Goal: Use online tool/utility: Utilize a website feature to perform a specific function

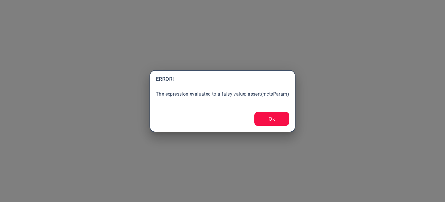
click at [274, 120] on button "Ok" at bounding box center [272, 119] width 35 height 14
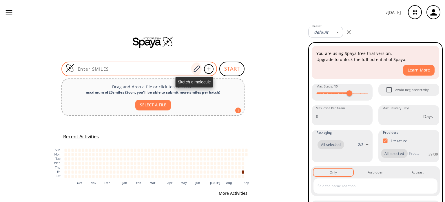
click at [194, 70] on icon at bounding box center [197, 68] width 6 height 6
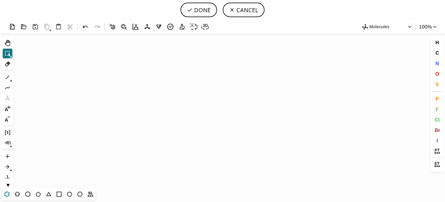
click at [10, 193] on icon at bounding box center [7, 194] width 8 height 8
click at [180, 103] on icon "Created with [PERSON_NAME] 2.3.0" at bounding box center [223, 111] width 414 height 154
click at [6, 76] on icon at bounding box center [8, 77] width 8 height 8
drag, startPoint x: 168, startPoint y: 135, endPoint x: 169, endPoint y: 139, distance: 4.1
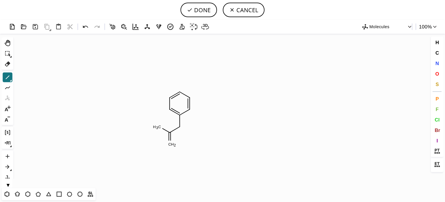
click at [194, 99] on icon "Created with [PERSON_NAME] 2.3.0 C H 3 C H 2" at bounding box center [223, 111] width 414 height 154
click at [436, 75] on span "O" at bounding box center [438, 74] width 4 height 6
click at [179, 129] on tspan "O" at bounding box center [178, 129] width 3 height 4
click at [6, 78] on icon at bounding box center [8, 77] width 8 height 8
click at [437, 76] on button "O" at bounding box center [438, 74] width 10 height 10
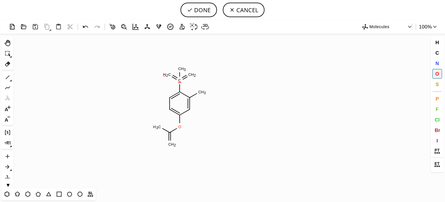
click at [165, 75] on tspan "O" at bounding box center [164, 75] width 3 height 4
click at [82, 26] on icon at bounding box center [85, 27] width 8 height 8
click at [169, 74] on tspan "O" at bounding box center [168, 74] width 3 height 4
drag, startPoint x: 194, startPoint y: 76, endPoint x: 338, endPoint y: 74, distance: 144.7
click at [194, 75] on tspan "O" at bounding box center [193, 76] width 3 height 4
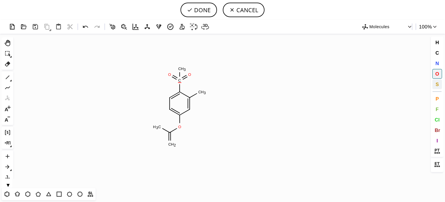
click at [437, 84] on span "S" at bounding box center [437, 84] width 3 height 6
click at [182, 81] on tspan "S" at bounding box center [181, 81] width 3 height 4
drag, startPoint x: 437, startPoint y: 73, endPoint x: 399, endPoint y: 63, distance: 39.6
click at [437, 72] on span "O" at bounding box center [438, 74] width 4 height 6
click at [179, 68] on tspan "O" at bounding box center [179, 68] width 3 height 4
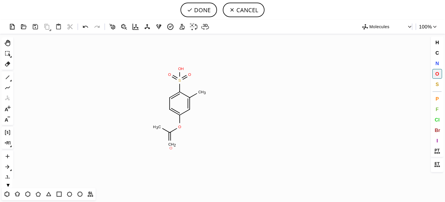
drag, startPoint x: 171, startPoint y: 148, endPoint x: 113, endPoint y: 149, distance: 58.0
click at [170, 148] on tspan "O" at bounding box center [171, 148] width 3 height 4
click at [203, 10] on button "DONE" at bounding box center [199, 10] width 37 height 14
type input "C1C=C(OC(C)=O)C=C(C)C=1S(O)(=O)=O"
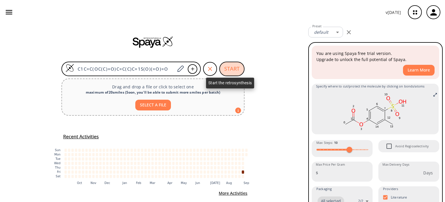
click at [225, 66] on button "START" at bounding box center [232, 68] width 25 height 14
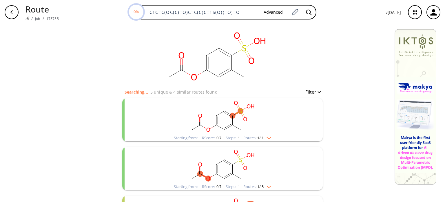
click at [267, 137] on img "clusters" at bounding box center [268, 136] width 8 height 5
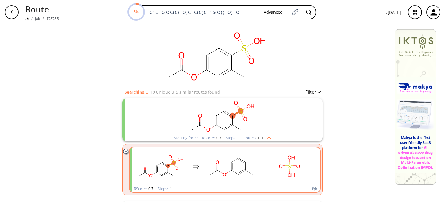
click at [244, 153] on rect "clusters" at bounding box center [232, 166] width 52 height 36
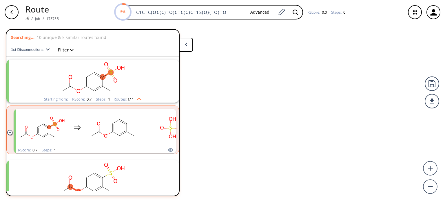
scroll to position [13, 0]
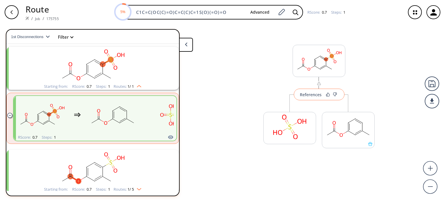
click at [315, 94] on div "References" at bounding box center [311, 95] width 22 height 4
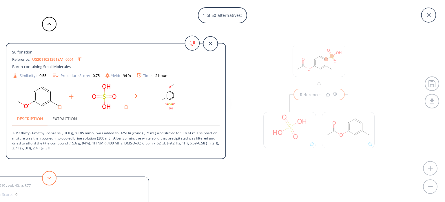
click at [53, 180] on button at bounding box center [49, 178] width 14 height 14
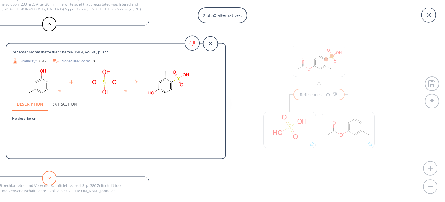
click at [53, 180] on button at bounding box center [49, 178] width 14 height 14
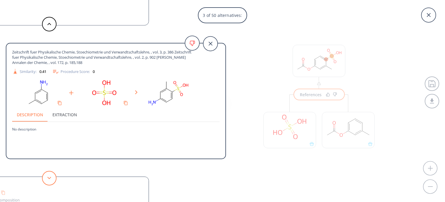
click at [53, 180] on button at bounding box center [49, 178] width 14 height 14
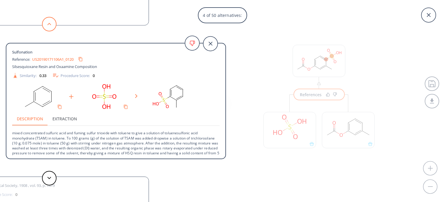
click at [46, 21] on button at bounding box center [49, 24] width 14 height 14
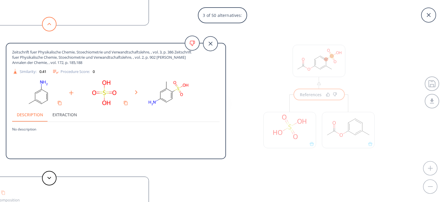
click at [45, 21] on button at bounding box center [49, 24] width 14 height 14
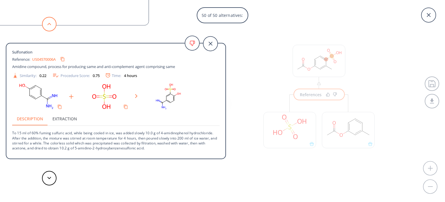
click at [50, 22] on button at bounding box center [49, 24] width 14 height 14
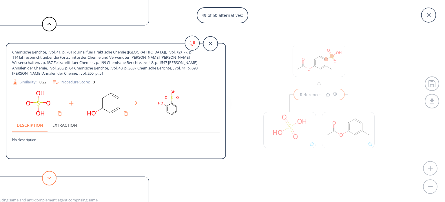
click at [50, 176] on icon at bounding box center [49, 177] width 4 height 3
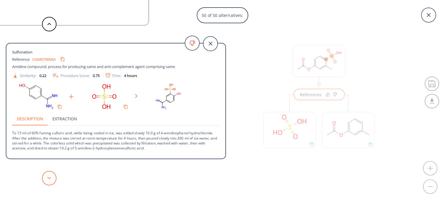
click at [50, 176] on icon at bounding box center [49, 177] width 4 height 3
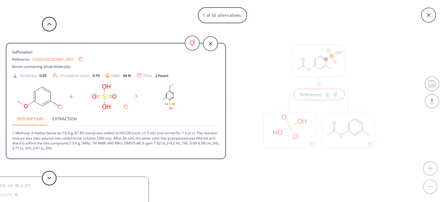
click at [52, 58] on link "US20110212918A1_0551" at bounding box center [52, 59] width 41 height 4
